Goal: Find specific page/section: Find specific page/section

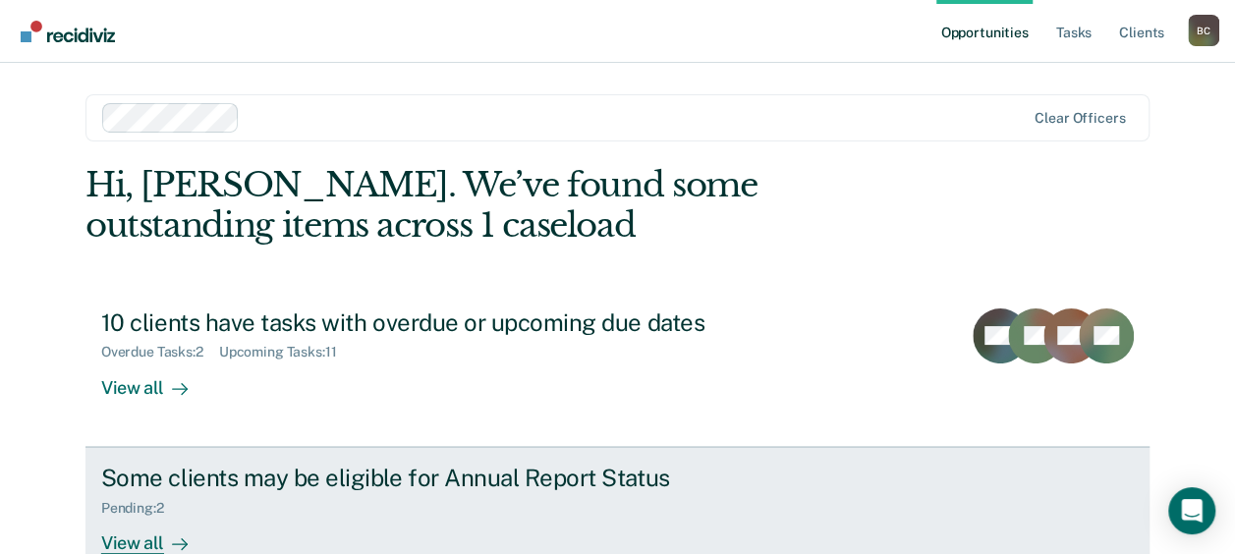
click at [242, 478] on div "Some clients may be eligible for Annual Report Status" at bounding box center [446, 478] width 690 height 28
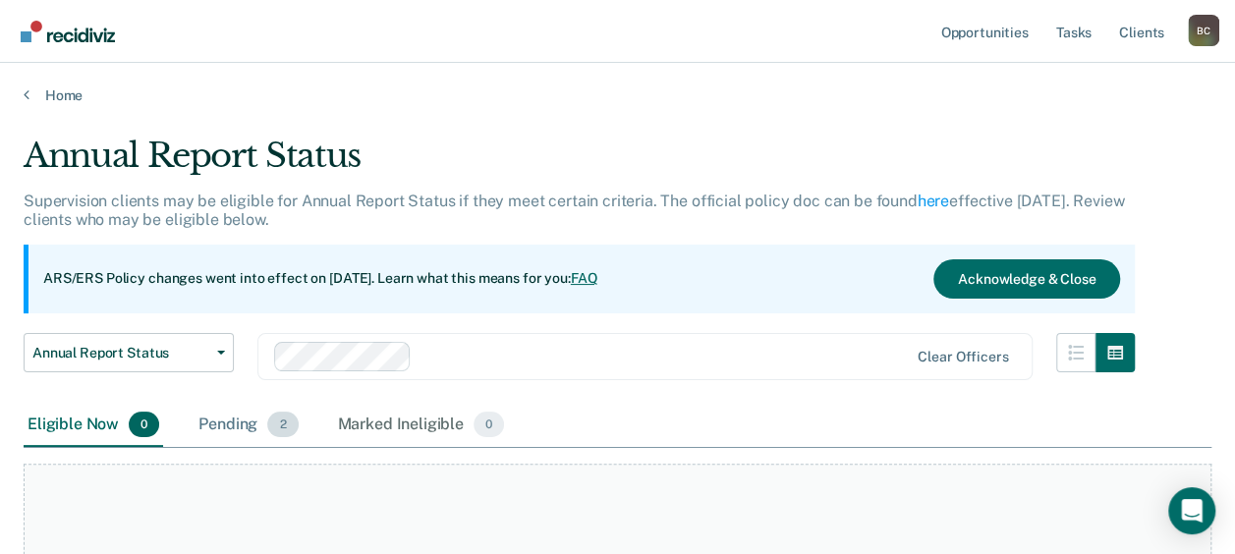
click at [239, 431] on div "Pending 2" at bounding box center [248, 425] width 107 height 43
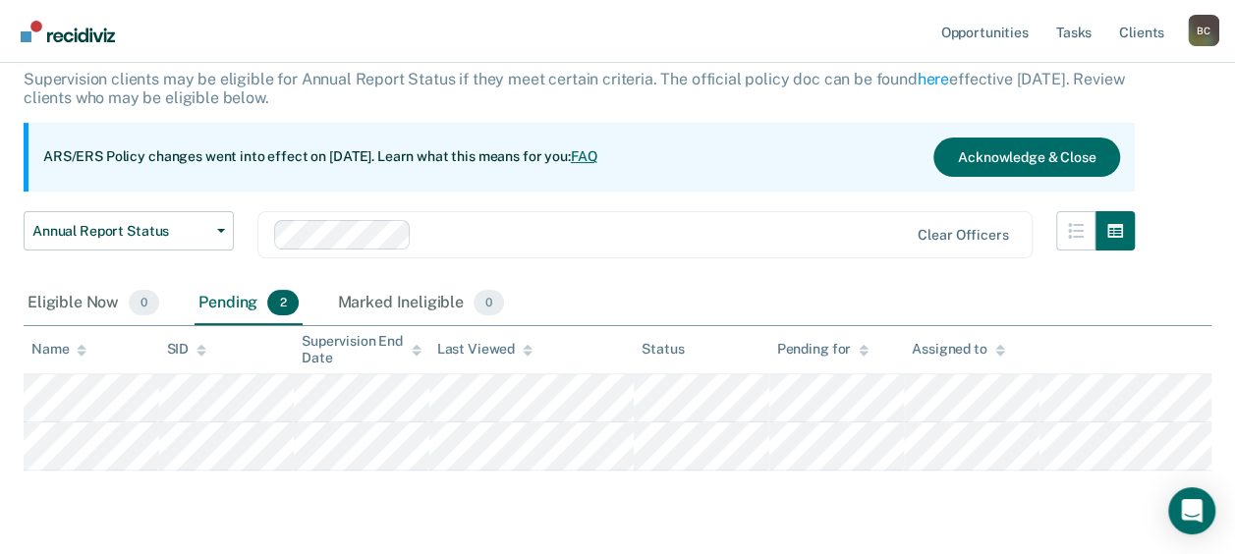
scroll to position [81, 0]
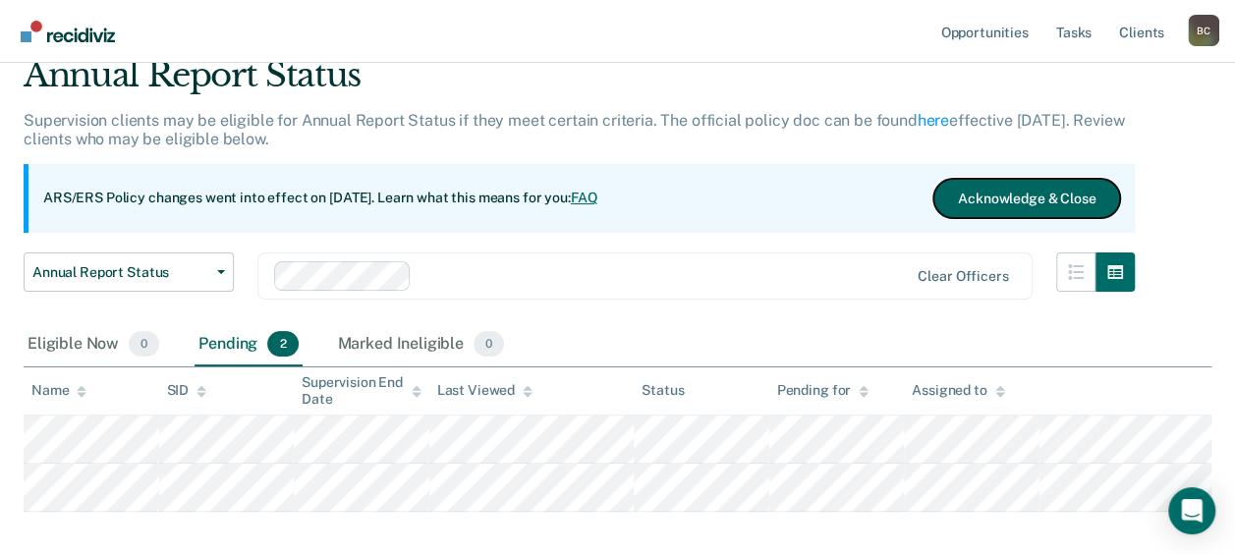
click at [983, 198] on button "Acknowledge & Close" at bounding box center [1026, 198] width 187 height 39
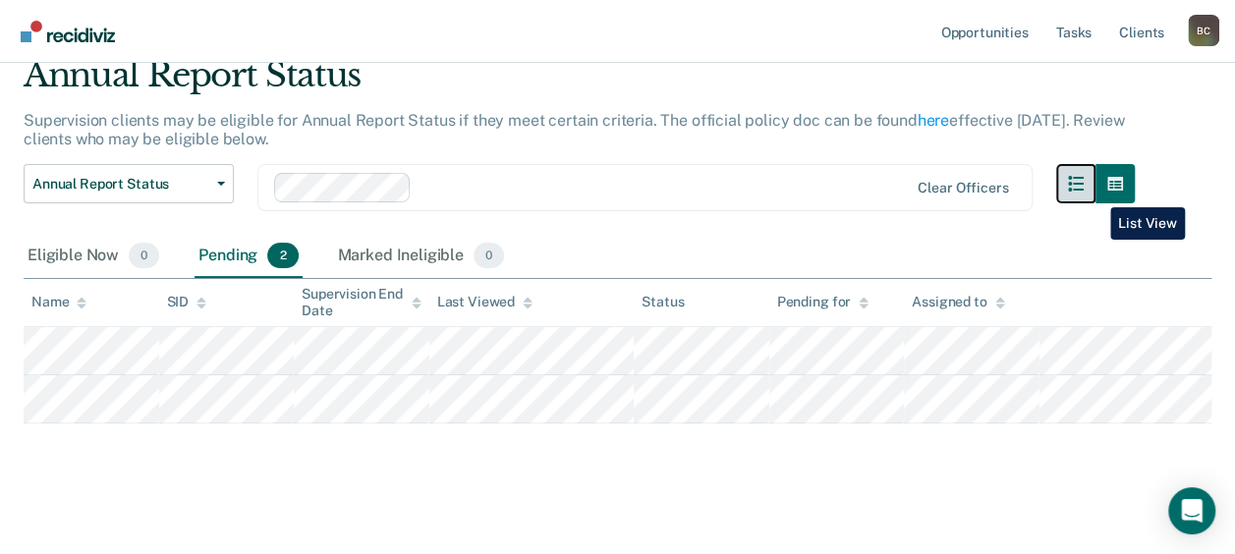
click at [1096, 193] on button "button" at bounding box center [1075, 183] width 39 height 39
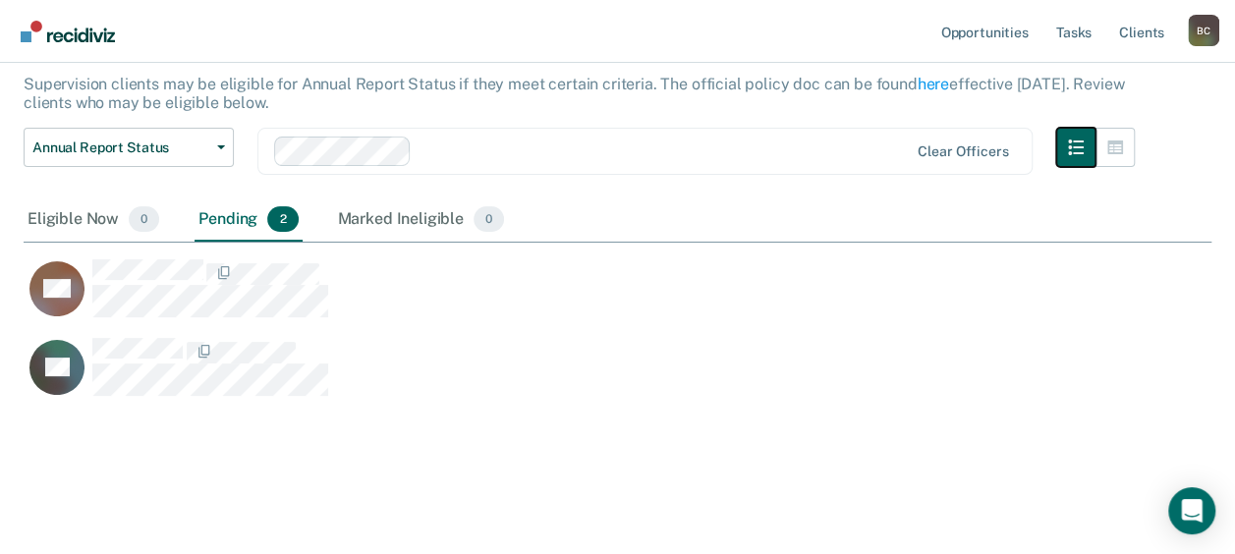
scroll to position [118, 0]
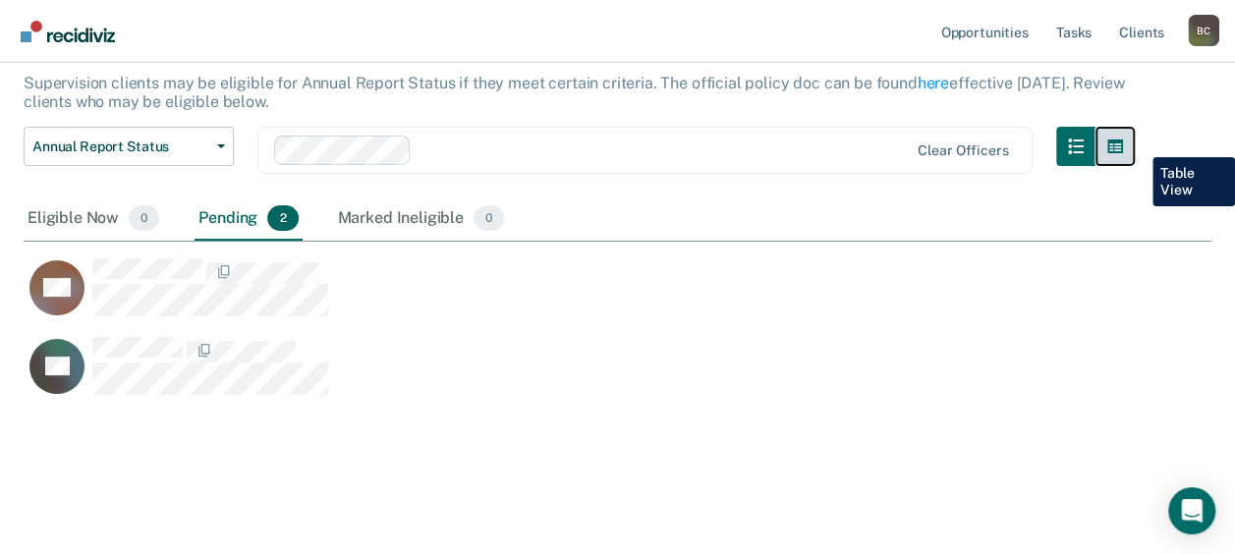
click at [1135, 143] on button "button" at bounding box center [1115, 146] width 39 height 39
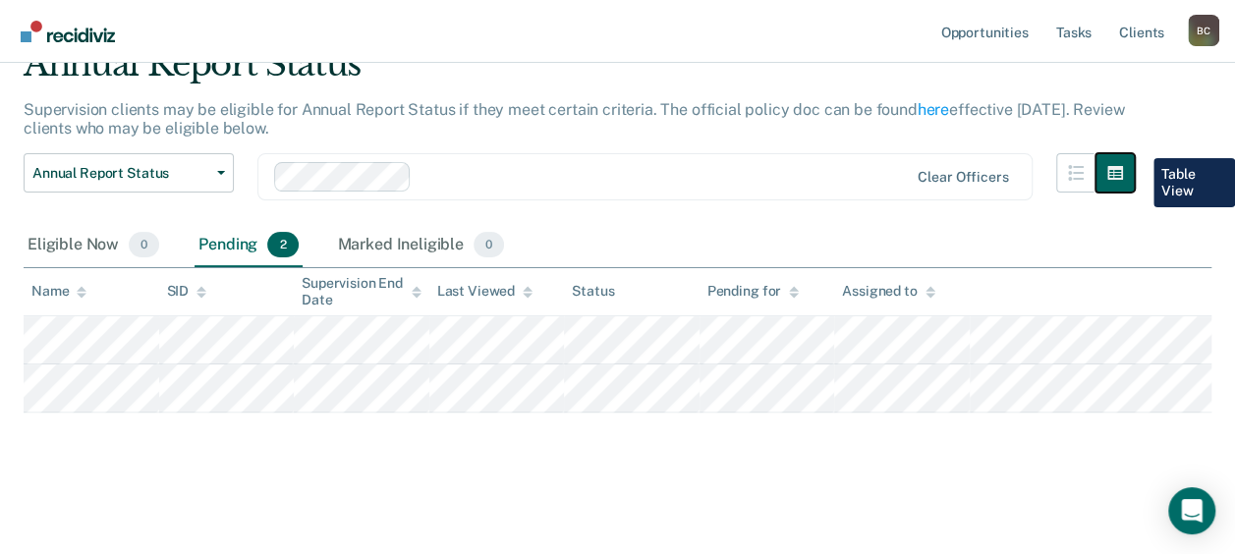
scroll to position [90, 0]
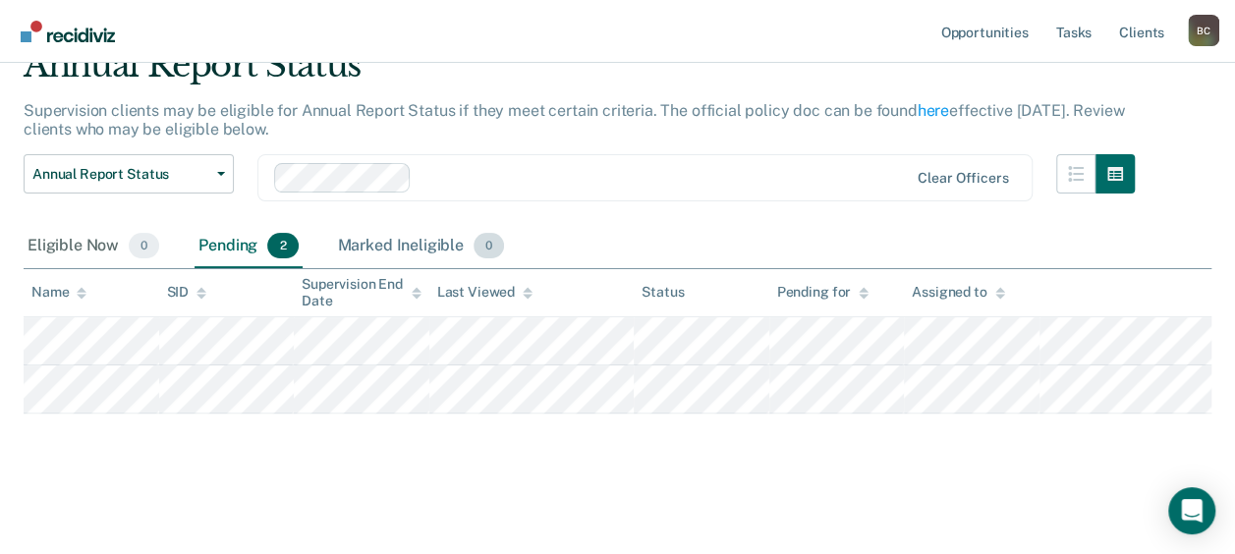
click at [356, 234] on div "Marked Ineligible 0" at bounding box center [421, 246] width 175 height 43
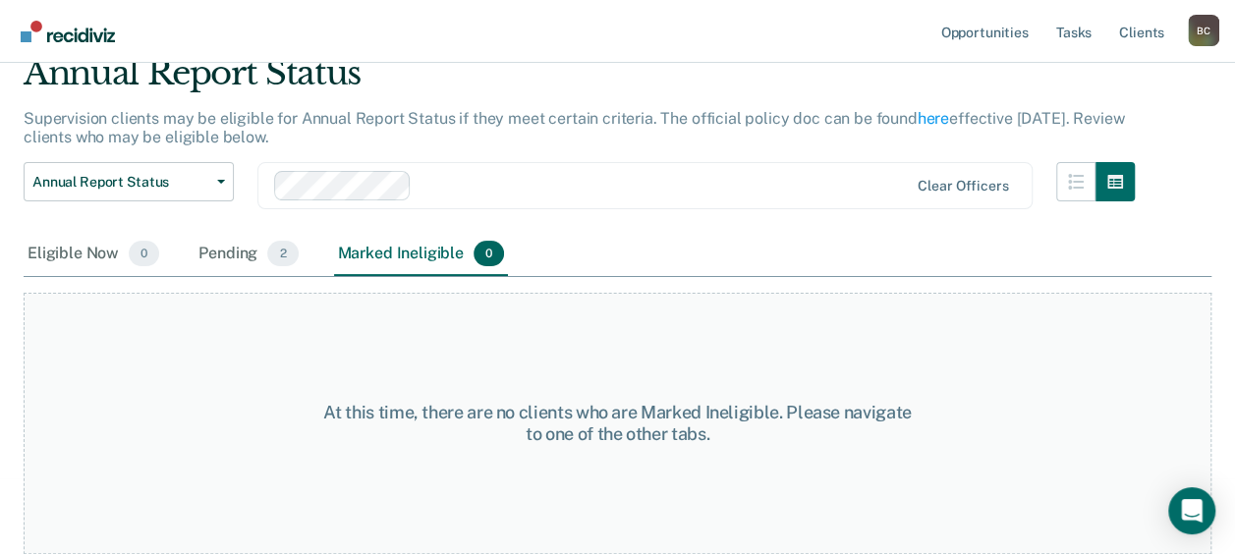
scroll to position [81, 0]
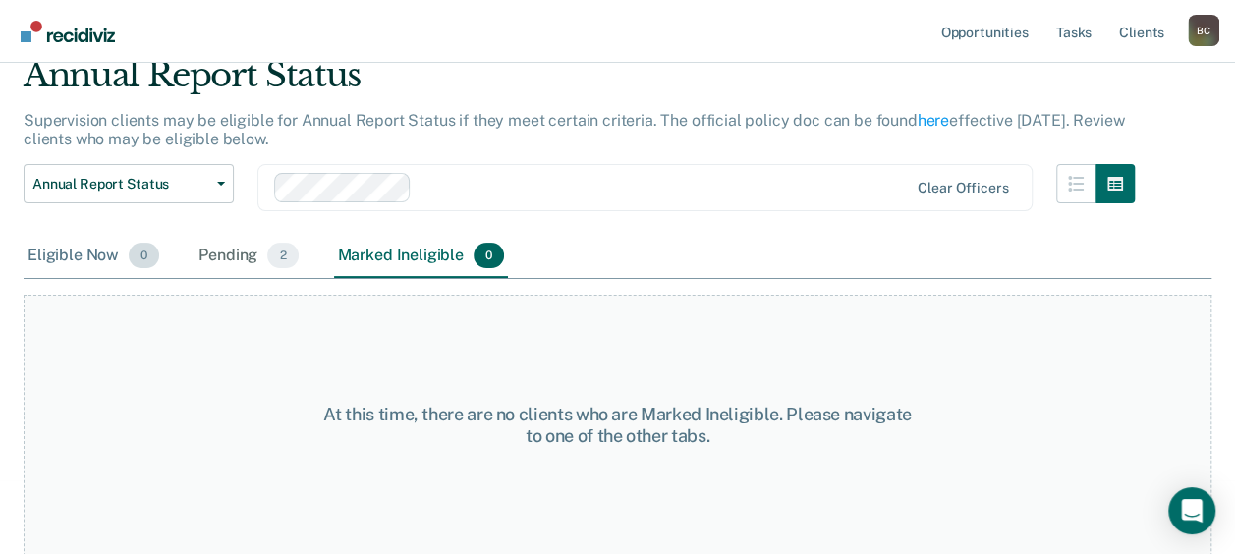
click at [98, 249] on div "Eligible Now 0" at bounding box center [94, 256] width 140 height 43
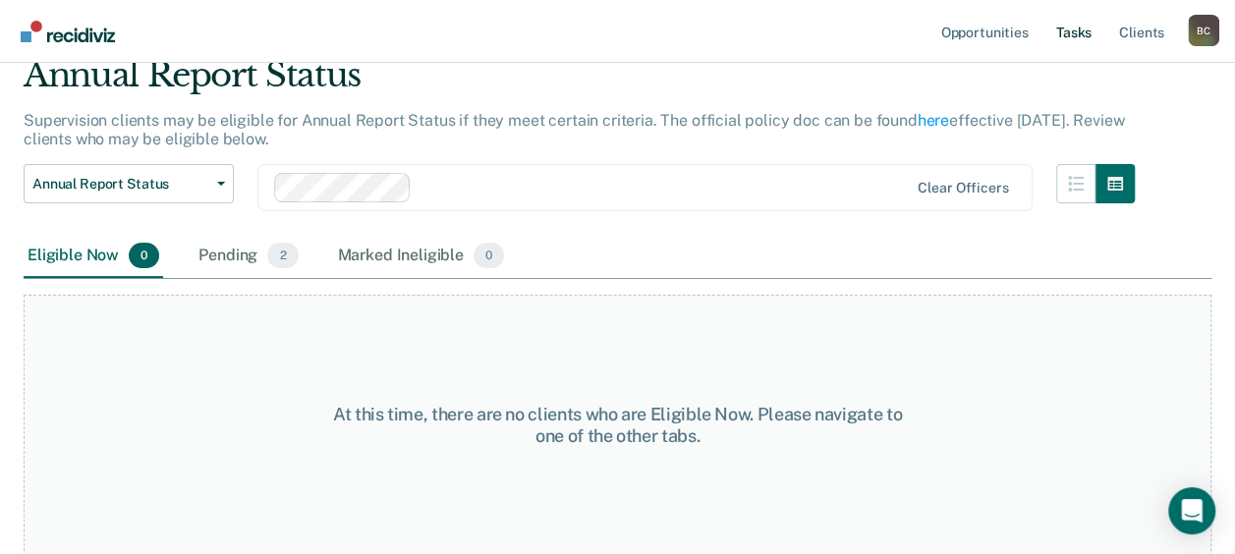
click at [1091, 28] on link "Tasks" at bounding box center [1073, 31] width 43 height 63
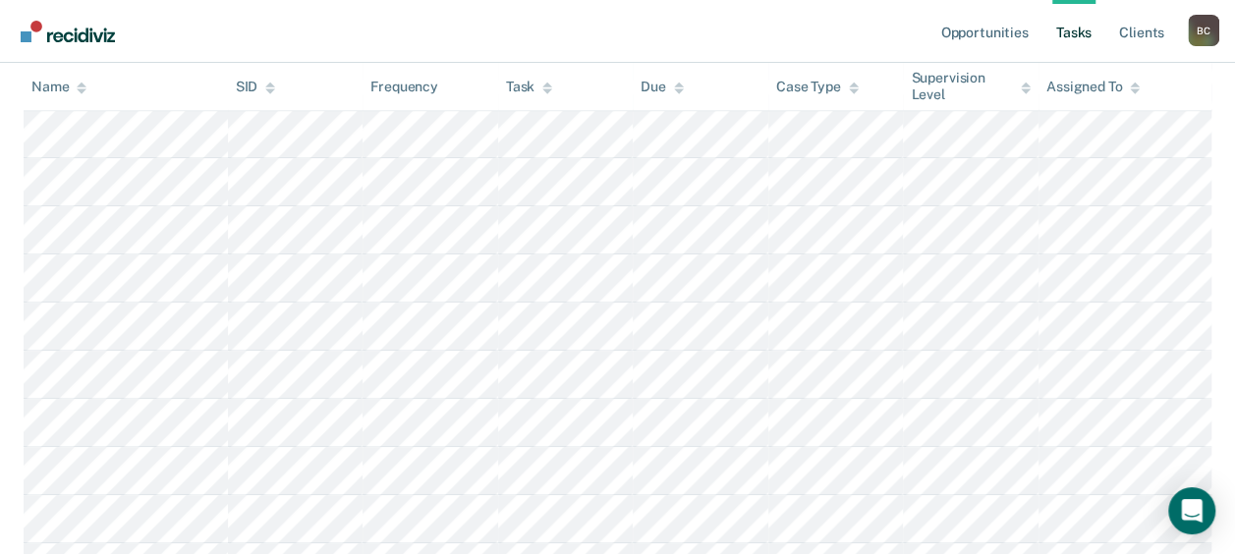
scroll to position [491, 0]
